Goal: Task Accomplishment & Management: Manage account settings

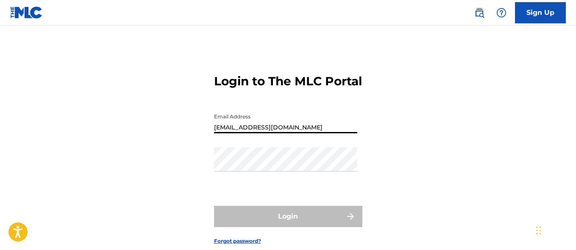
type input "[EMAIL_ADDRESS][DOMAIN_NAME]"
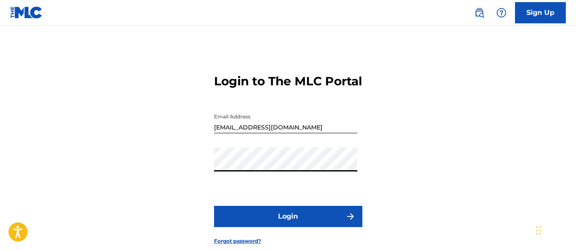
click at [288, 227] on button "Login" at bounding box center [288, 216] width 148 height 21
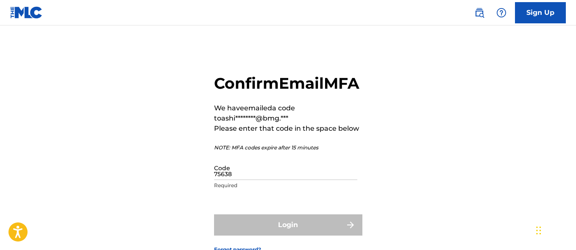
type input "756382"
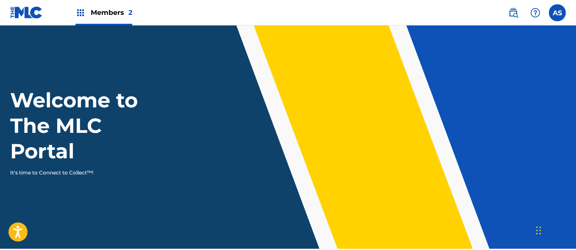
click at [81, 13] on img at bounding box center [80, 13] width 10 height 10
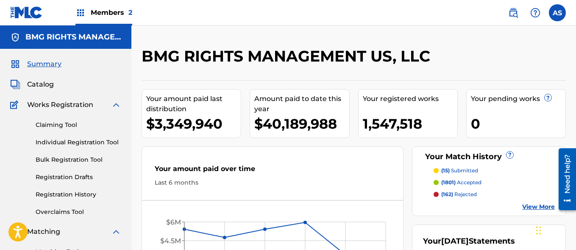
scroll to position [184, 0]
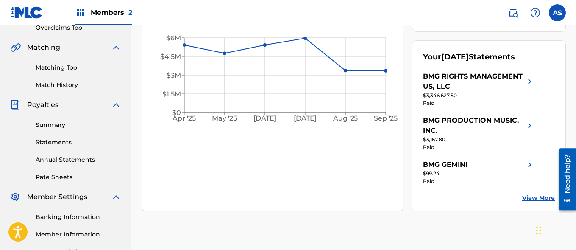
click at [78, 125] on link "Summary" at bounding box center [79, 124] width 86 height 9
